Goal: Task Accomplishment & Management: Manage account settings

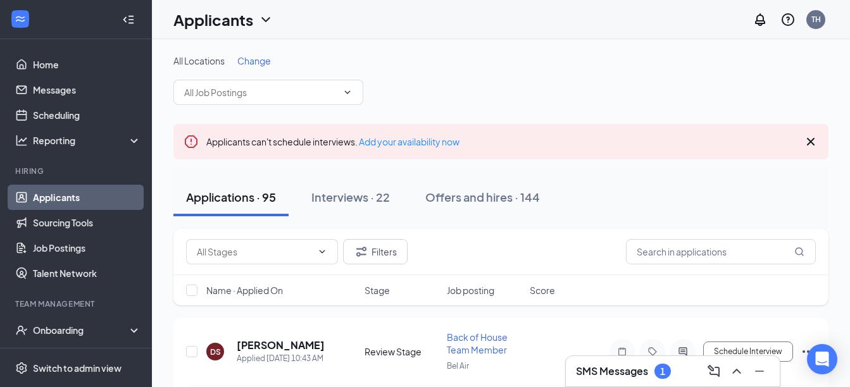
scroll to position [76, 0]
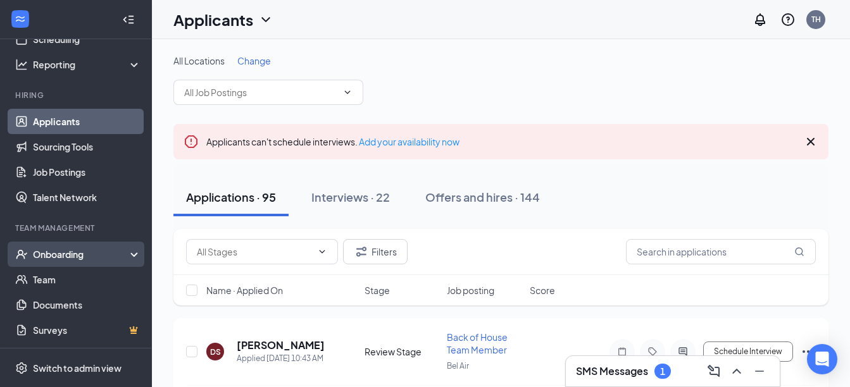
click at [67, 257] on div "Onboarding" at bounding box center [81, 254] width 97 height 13
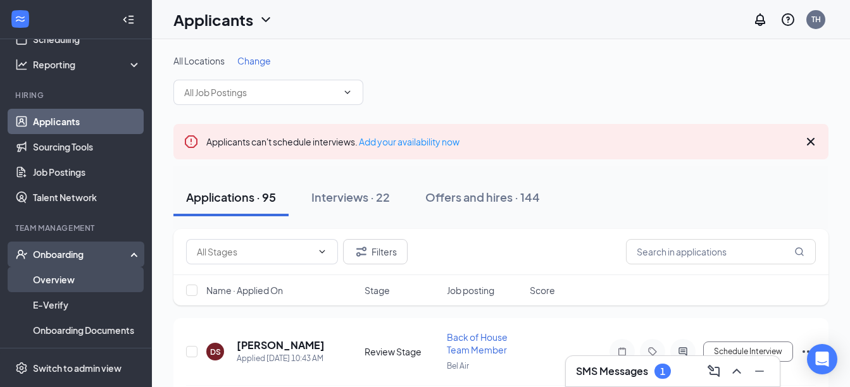
click at [70, 271] on link "Overview" at bounding box center [87, 279] width 108 height 25
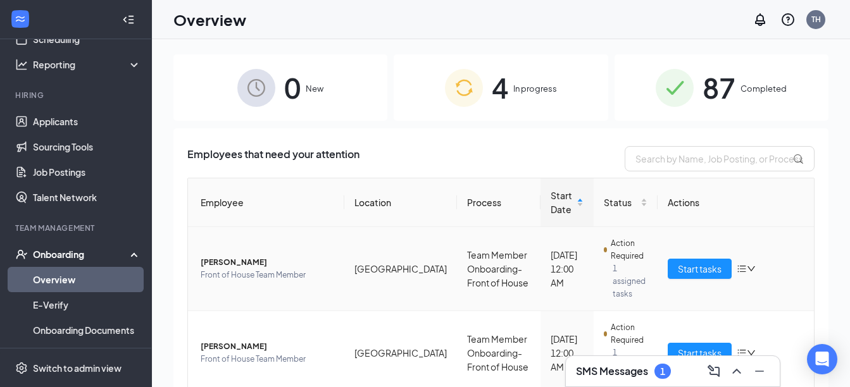
click at [206, 256] on span "[PERSON_NAME]" at bounding box center [267, 262] width 133 height 13
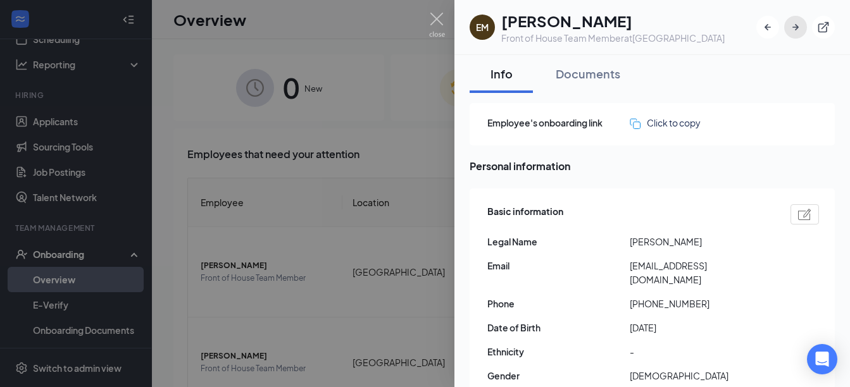
click at [793, 28] on icon "ArrowRight" at bounding box center [795, 27] width 13 height 13
click at [796, 27] on icon "ArrowRight" at bounding box center [795, 27] width 6 height 6
click at [799, 30] on icon "ArrowRight" at bounding box center [795, 27] width 13 height 13
drag, startPoint x: 799, startPoint y: 30, endPoint x: 794, endPoint y: 23, distance: 8.8
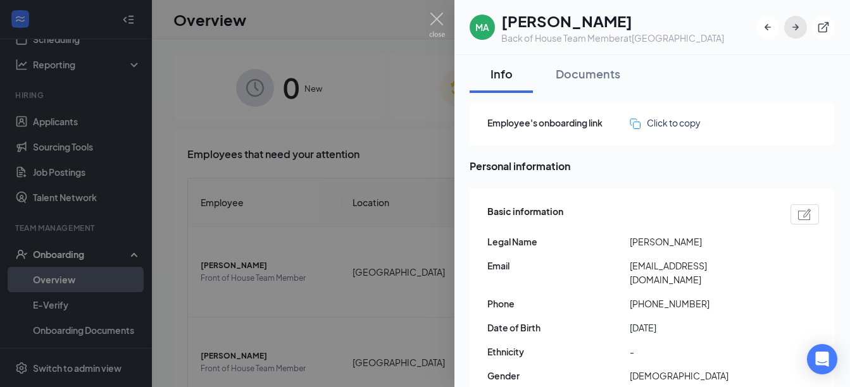
click at [794, 23] on icon "ArrowRight" at bounding box center [795, 27] width 13 height 13
click at [242, 331] on div at bounding box center [425, 193] width 850 height 387
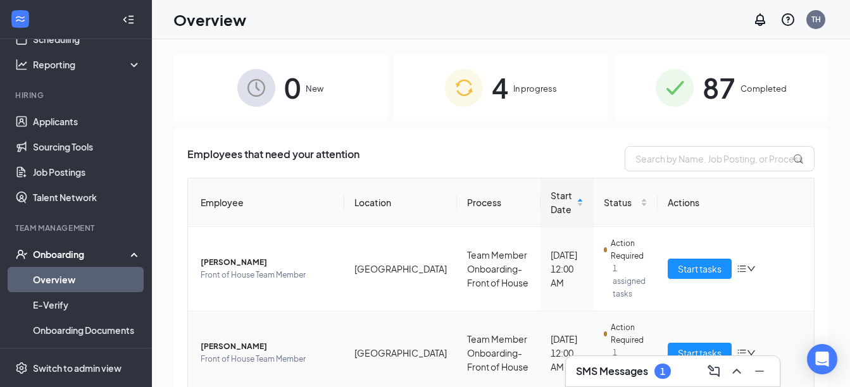
click at [233, 340] on span "[PERSON_NAME]" at bounding box center [267, 346] width 133 height 13
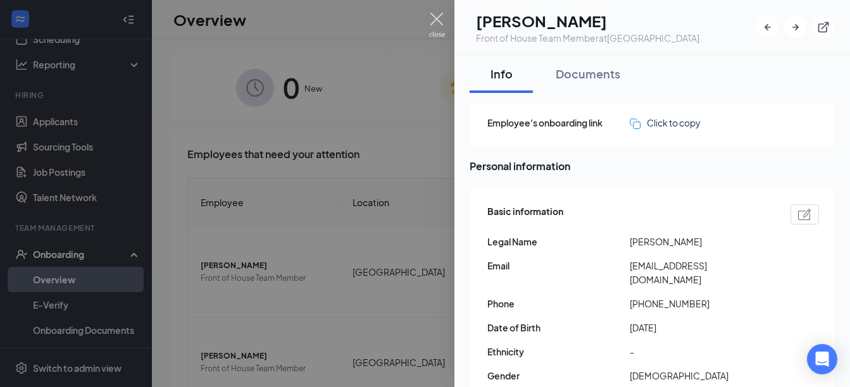
click at [430, 20] on img at bounding box center [437, 25] width 16 height 25
